Goal: Check status: Check status

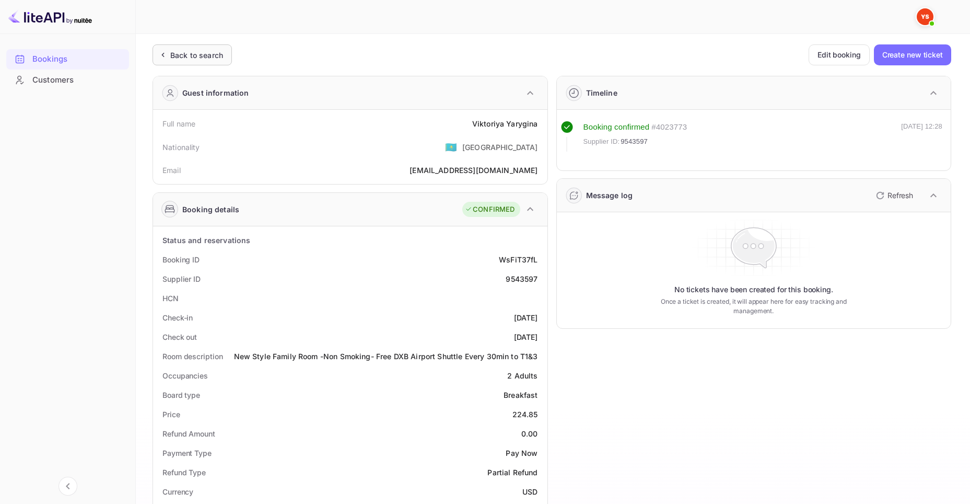
click at [205, 50] on div "Back to search" at bounding box center [196, 55] width 53 height 11
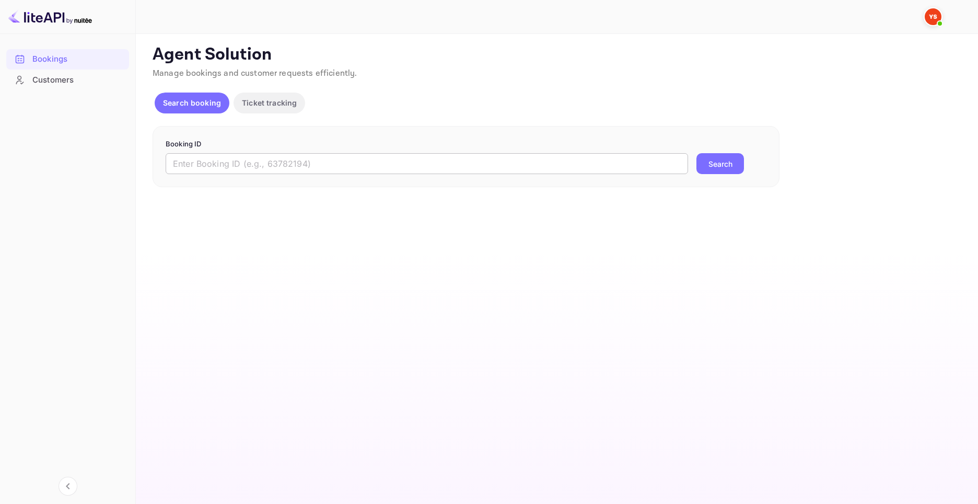
click at [374, 157] on input "text" at bounding box center [427, 163] width 522 height 21
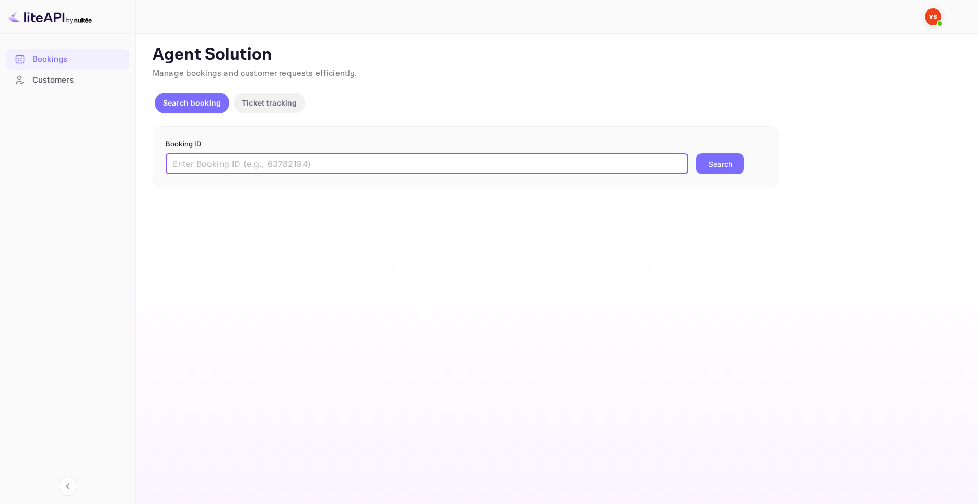
paste input "9512866"
type input "9512866"
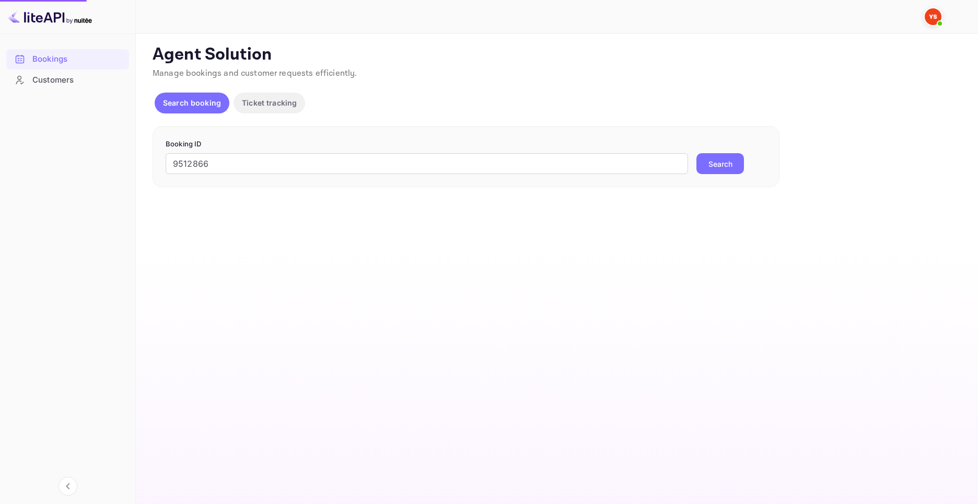
click at [734, 167] on button "Search" at bounding box center [720, 163] width 48 height 21
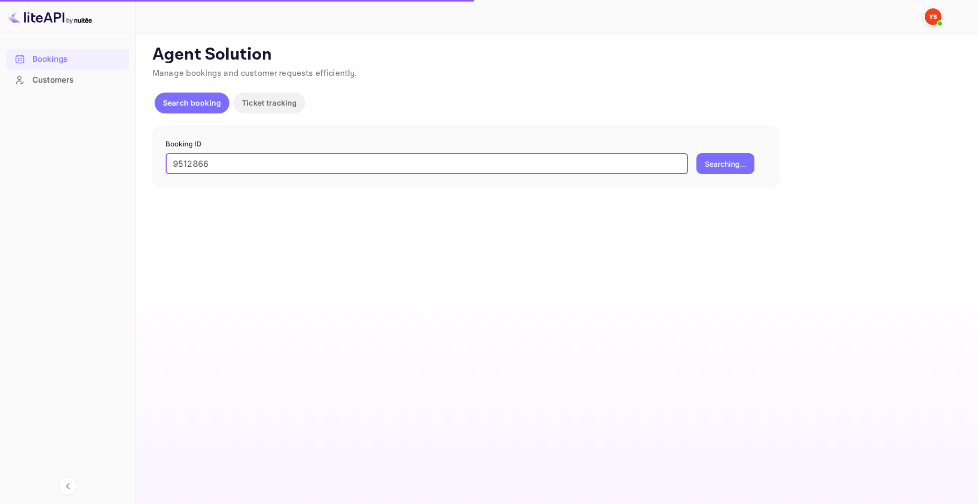
drag, startPoint x: 236, startPoint y: 160, endPoint x: 144, endPoint y: 172, distance: 92.7
click at [144, 172] on div "Unsaved Changes Ticket Affiliate URL [URL][DOMAIN_NAME] Business partner name N…" at bounding box center [551, 110] width 830 height 153
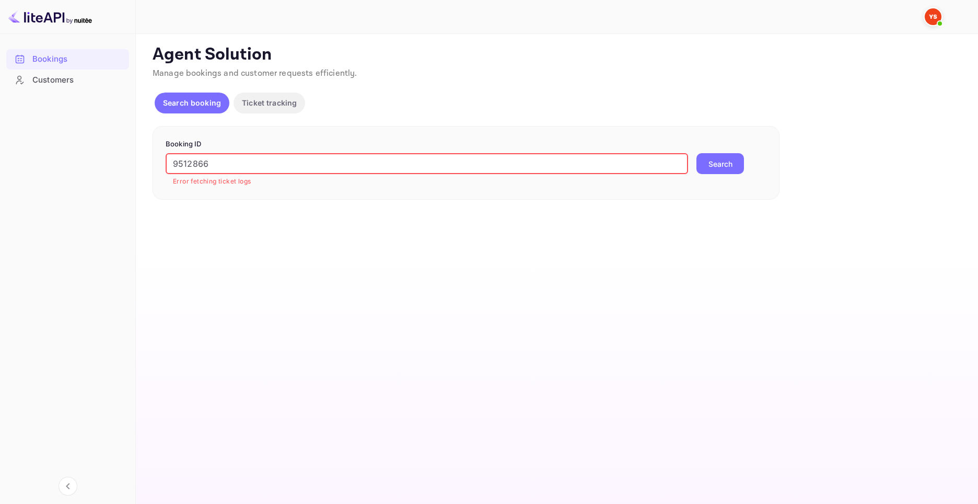
click at [232, 158] on input "9512866" at bounding box center [427, 163] width 522 height 21
click at [715, 166] on button "Search" at bounding box center [720, 163] width 48 height 21
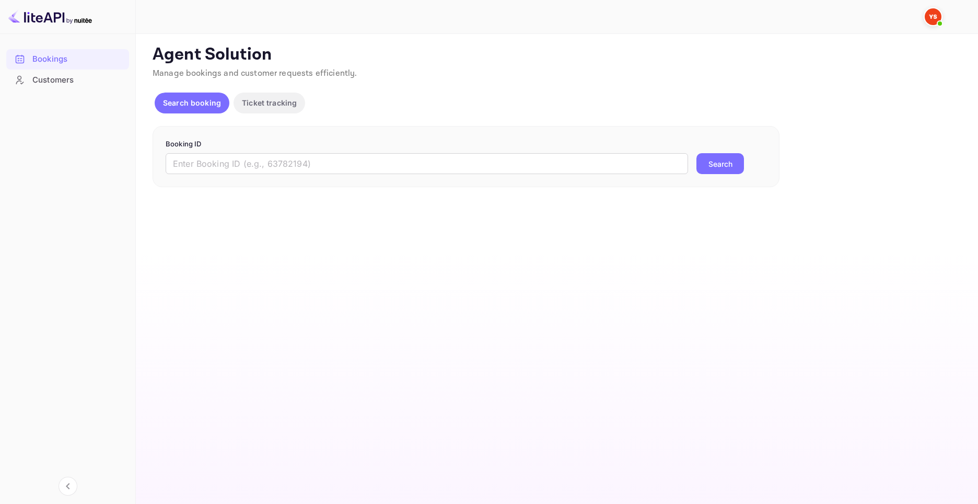
drag, startPoint x: 785, startPoint y: 245, endPoint x: 751, endPoint y: 235, distance: 35.0
click at [785, 245] on main "Unsaved Changes Ticket Affiliate URL https://www.nuitee.com/ Business partner n…" at bounding box center [557, 269] width 842 height 470
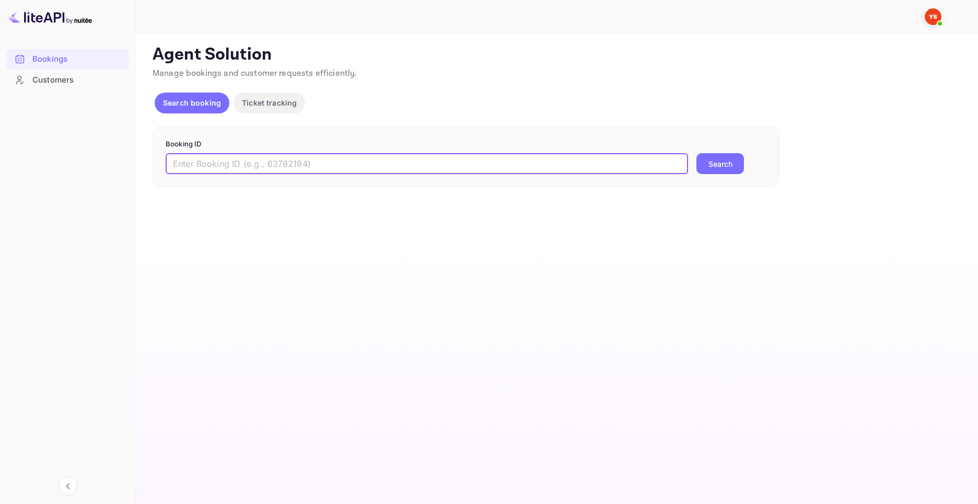
click at [306, 164] on input "text" at bounding box center [427, 163] width 522 height 21
paste input "9512866"
type input "9512866"
click at [715, 163] on button "Search" at bounding box center [720, 163] width 48 height 21
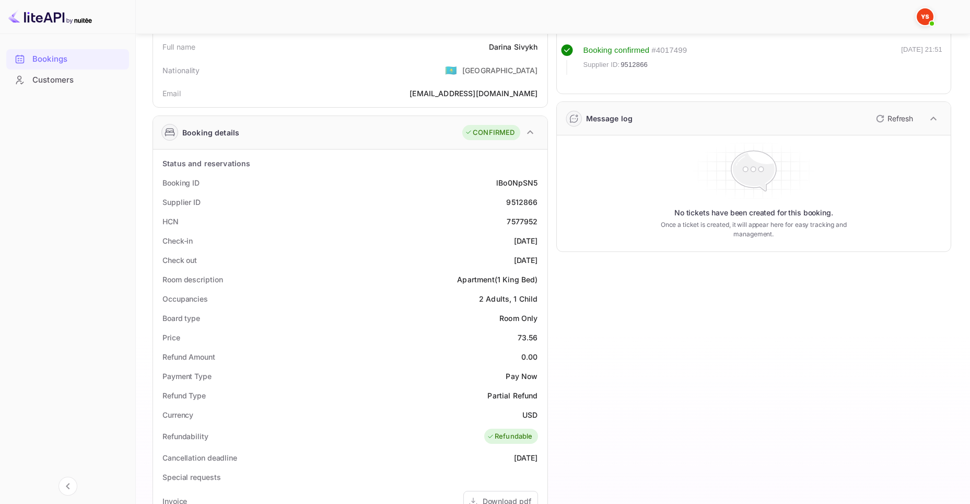
scroll to position [338, 0]
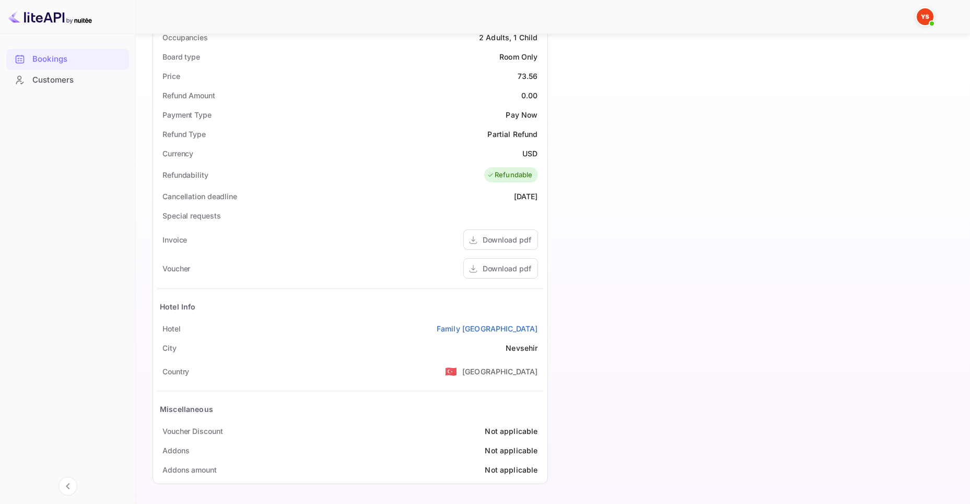
click at [527, 75] on div "73.56" at bounding box center [528, 76] width 20 height 11
copy div "73.56"
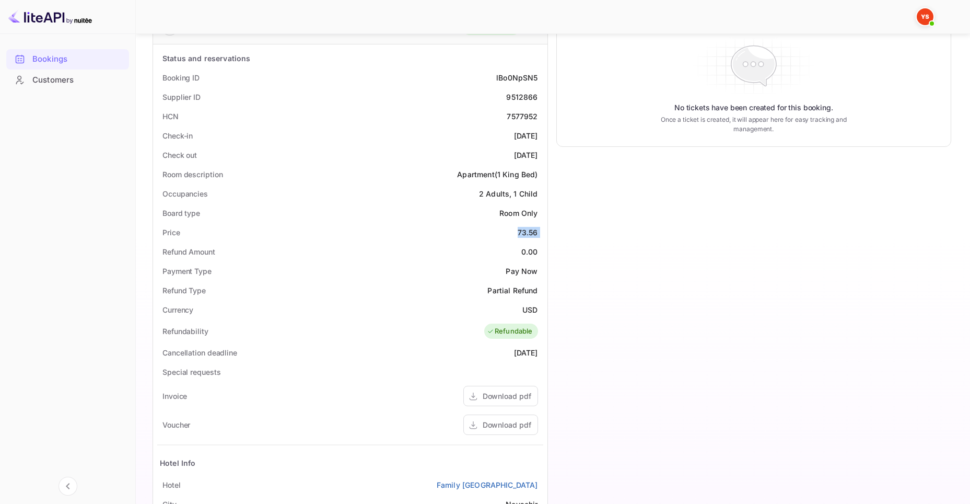
scroll to position [129, 0]
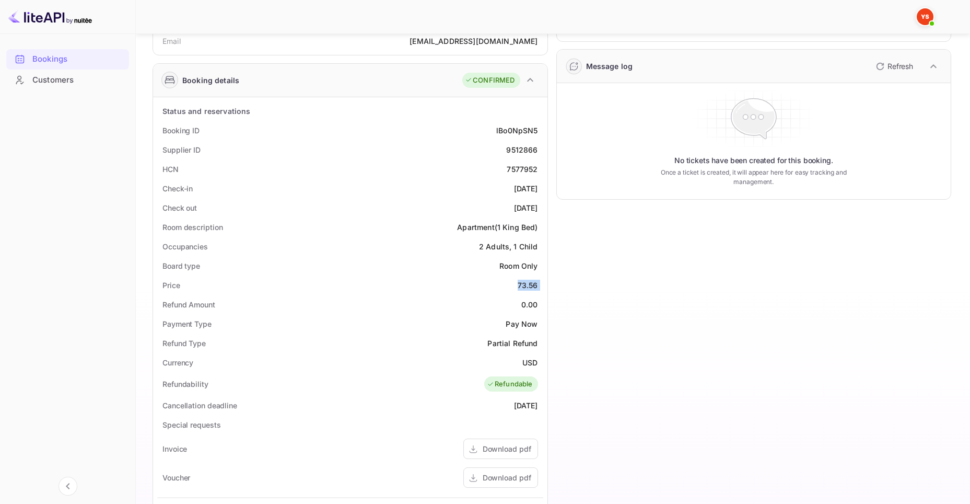
copy div "73.56"
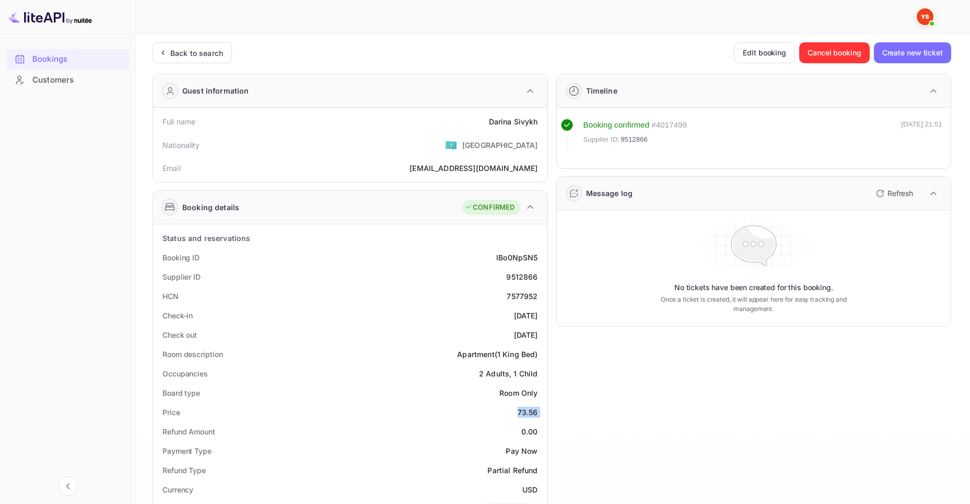
scroll to position [0, 0]
